Goal: Task Accomplishment & Management: Manage account settings

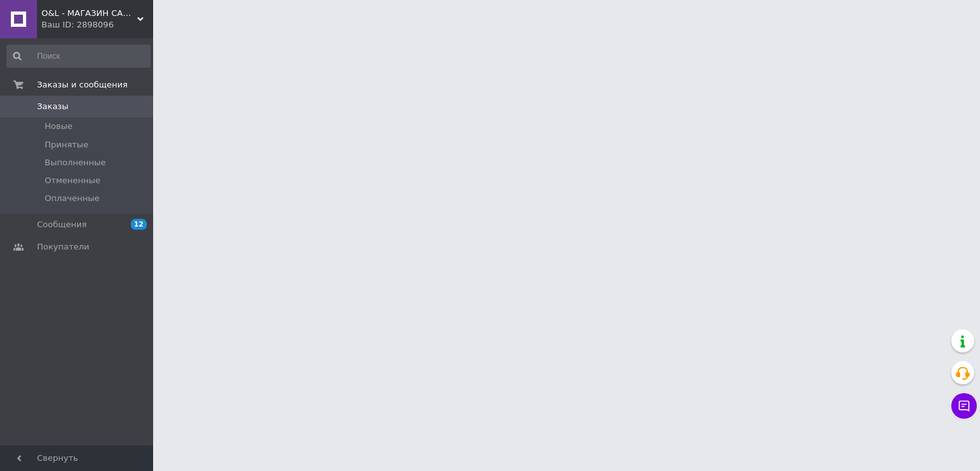
click at [58, 108] on span "Заказы" at bounding box center [52, 106] width 31 height 11
click at [64, 131] on span "Новые" at bounding box center [59, 126] width 28 height 11
click at [60, 113] on link "Заказы 0" at bounding box center [78, 107] width 157 height 22
click at [68, 128] on span "Новые" at bounding box center [59, 126] width 28 height 11
click at [53, 105] on span "Заказы" at bounding box center [52, 106] width 31 height 11
